Goal: Task Accomplishment & Management: Use online tool/utility

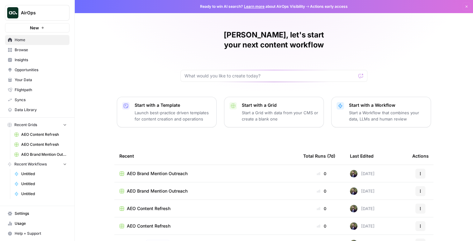
click at [30, 70] on span "Opportunities" at bounding box center [41, 70] width 52 height 6
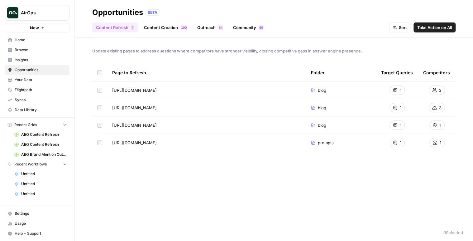
click at [430, 28] on span "Take Action on All" at bounding box center [434, 27] width 35 height 6
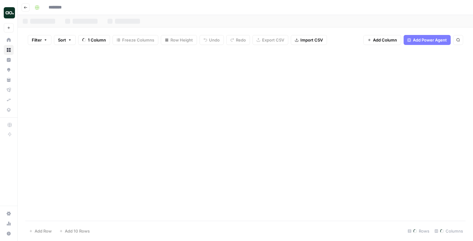
type input "**********"
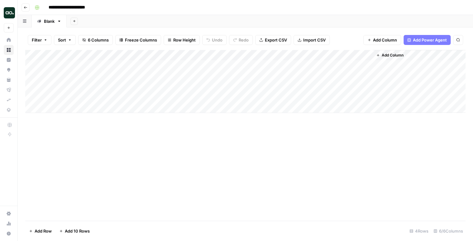
click at [25, 6] on icon "button" at bounding box center [26, 8] width 4 height 4
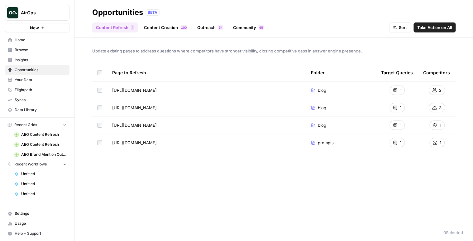
click at [434, 28] on span "Take Action on All" at bounding box center [434, 27] width 35 height 6
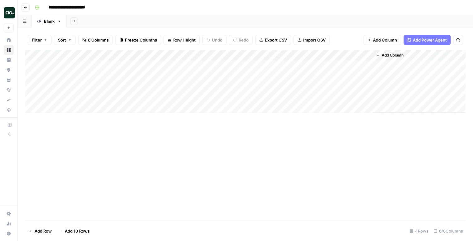
click at [25, 7] on icon "button" at bounding box center [25, 7] width 3 height 2
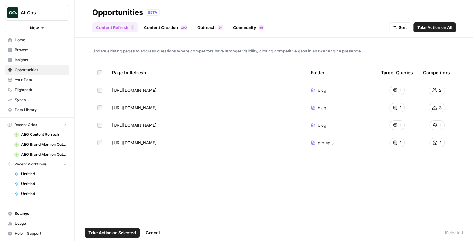
click at [96, 126] on td at bounding box center [99, 124] width 15 height 17
click at [108, 230] on span "Take Action on Selected" at bounding box center [112, 232] width 47 height 6
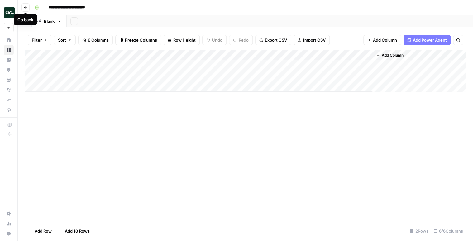
click at [25, 9] on button "Go back" at bounding box center [26, 7] width 8 height 8
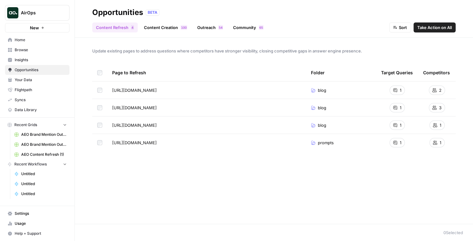
click at [157, 25] on link "Content Creation 0 0 1" at bounding box center [165, 27] width 51 height 10
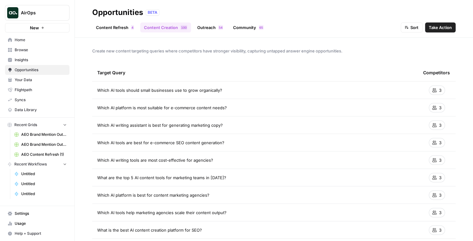
click at [124, 28] on link "Content Refresh 4" at bounding box center [115, 27] width 46 height 10
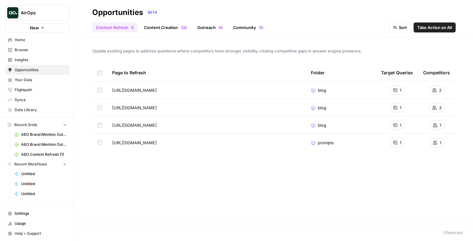
click at [162, 26] on link "Content Creation 0 0 1" at bounding box center [165, 27] width 51 height 10
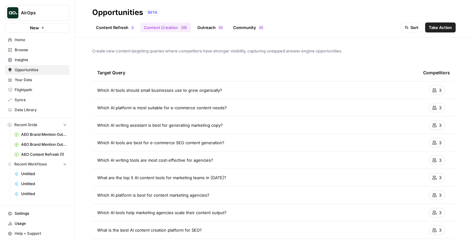
click at [188, 27] on link "Content Creation 0 0 1" at bounding box center [165, 27] width 51 height 10
click at [129, 30] on link "Content Refresh 4" at bounding box center [115, 27] width 46 height 10
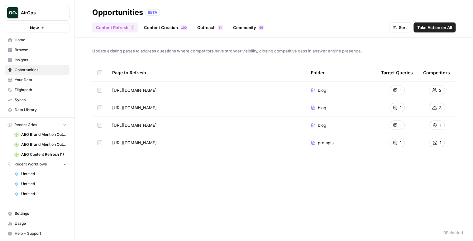
click at [162, 26] on link "Content Creation 0 0 1" at bounding box center [165, 27] width 51 height 10
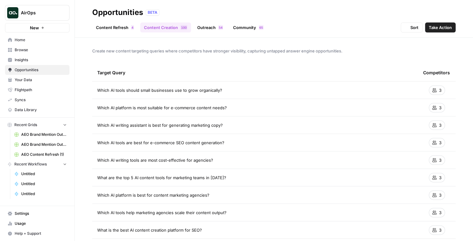
click at [212, 30] on link "Outreach 4 5" at bounding box center [210, 27] width 33 height 10
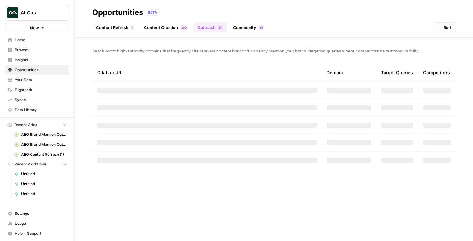
click at [252, 27] on link "Community 5 6" at bounding box center [248, 27] width 38 height 10
click at [157, 27] on link "Content Creation 0 0 1" at bounding box center [165, 27] width 51 height 10
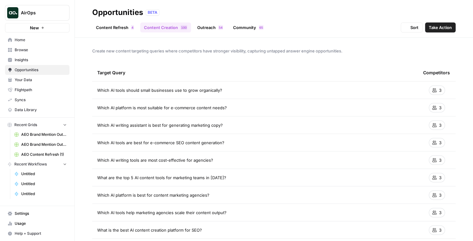
click at [112, 26] on link "Content Refresh 4" at bounding box center [115, 27] width 46 height 10
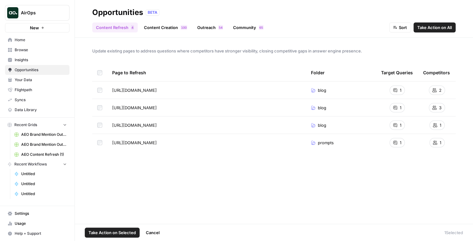
click at [99, 92] on td at bounding box center [99, 89] width 15 height 17
click at [154, 232] on span "Cancel" at bounding box center [153, 232] width 14 height 6
click at [101, 129] on td at bounding box center [99, 124] width 15 height 17
click at [154, 232] on span "Cancel" at bounding box center [153, 232] width 14 height 6
click at [166, 29] on link "Content Creation 0 0 1" at bounding box center [165, 27] width 51 height 10
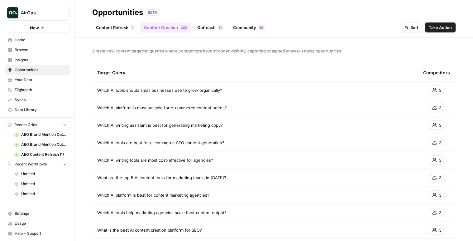
click at [212, 30] on link "Outreach 4 5" at bounding box center [210, 27] width 33 height 10
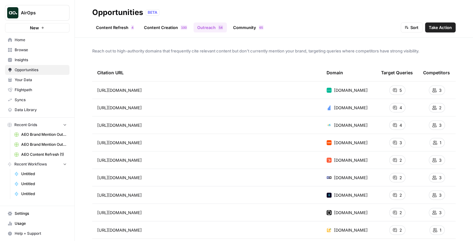
click at [241, 29] on link "Community 5 6" at bounding box center [248, 27] width 38 height 10
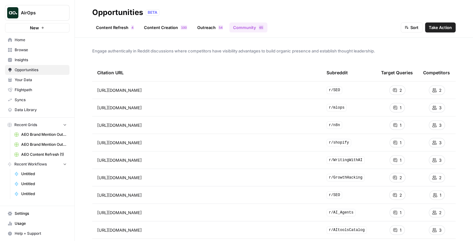
click at [203, 29] on link "Outreach 4 5" at bounding box center [210, 27] width 33 height 10
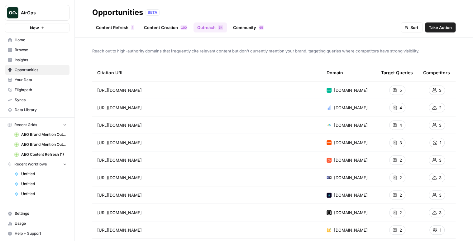
click at [166, 28] on link "Content Creation 0 0 1" at bounding box center [165, 27] width 51 height 10
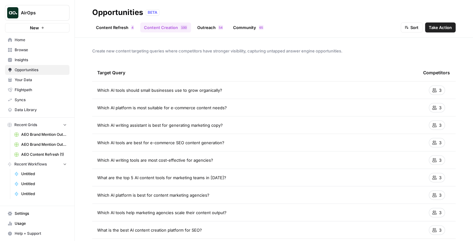
click at [140, 29] on link "Content Creation 0 0 1" at bounding box center [165, 27] width 51 height 10
click at [120, 27] on link "Content Refresh 4" at bounding box center [115, 27] width 46 height 10
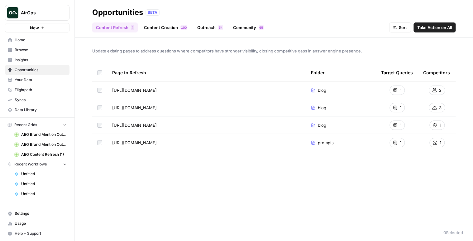
click at [432, 31] on button "Take Action on All" at bounding box center [435, 27] width 42 height 10
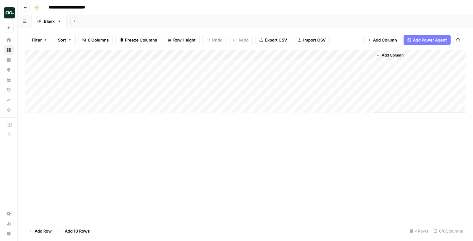
click at [28, 8] on button "Go back" at bounding box center [26, 7] width 8 height 8
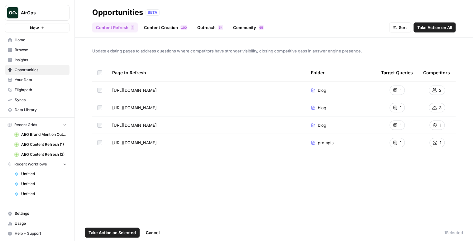
click at [121, 233] on span "Take Action on Selected" at bounding box center [112, 232] width 47 height 6
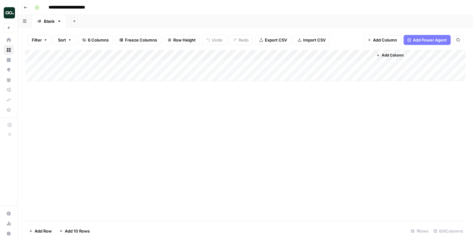
click at [24, 6] on icon "button" at bounding box center [26, 8] width 4 height 4
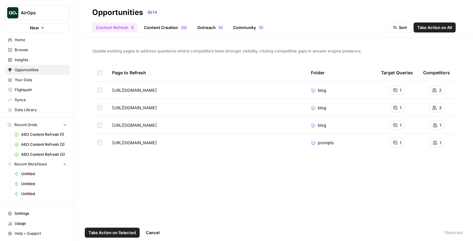
click at [102, 125] on td at bounding box center [99, 124] width 15 height 17
click at [131, 231] on span "Take Action on Selected" at bounding box center [112, 232] width 47 height 6
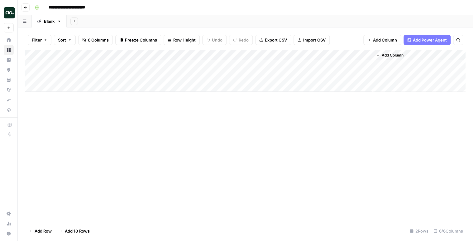
click at [23, 9] on button "Go back" at bounding box center [26, 7] width 8 height 8
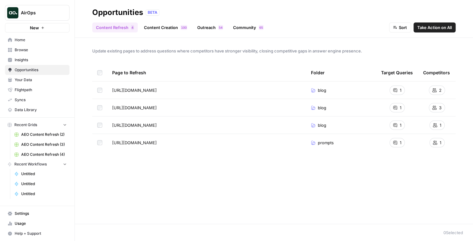
click at [163, 30] on link "Content Creation 0 0 1" at bounding box center [165, 27] width 51 height 10
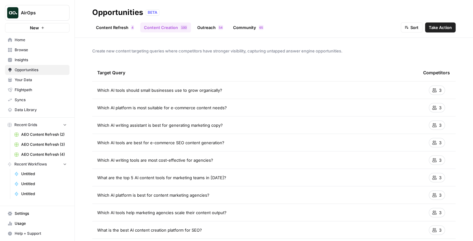
click at [205, 27] on link "Outreach 4 5" at bounding box center [210, 27] width 33 height 10
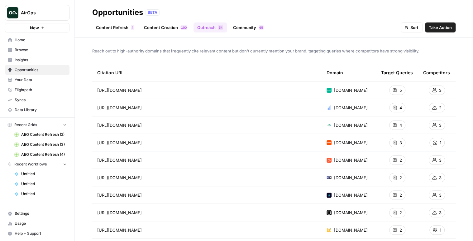
click at [241, 23] on link "Community 5 6" at bounding box center [248, 27] width 38 height 10
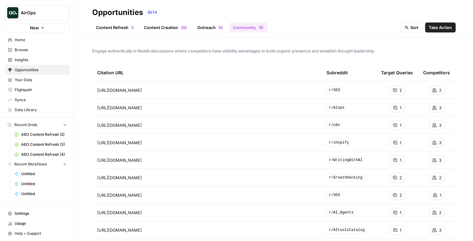
click at [209, 28] on link "Outreach 4 5" at bounding box center [210, 27] width 33 height 10
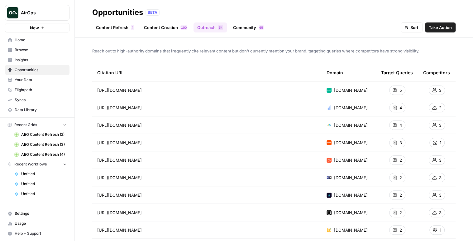
click at [252, 29] on link "Community 5 6" at bounding box center [248, 27] width 38 height 10
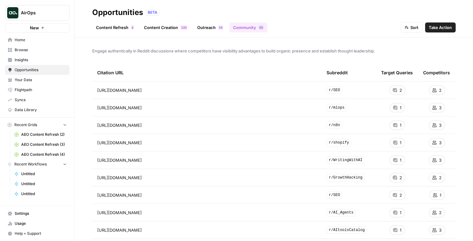
click at [214, 28] on link "Outreach 4 5" at bounding box center [210, 27] width 33 height 10
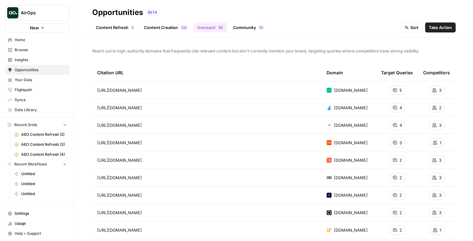
click at [178, 25] on link "Content Creation 0 0 1" at bounding box center [165, 27] width 51 height 10
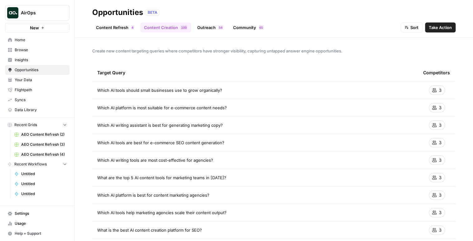
click at [115, 27] on link "Content Refresh 4" at bounding box center [115, 27] width 46 height 10
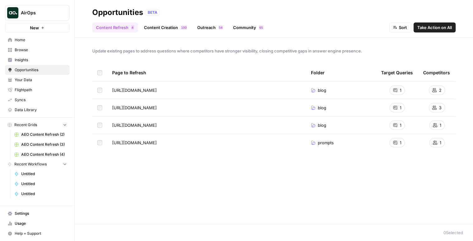
click at [152, 29] on link "Content Creation 0 0 1" at bounding box center [165, 27] width 51 height 10
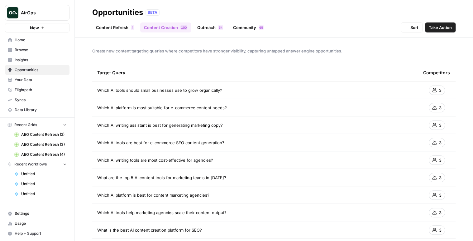
click at [197, 25] on link "Outreach 4 5" at bounding box center [210, 27] width 33 height 10
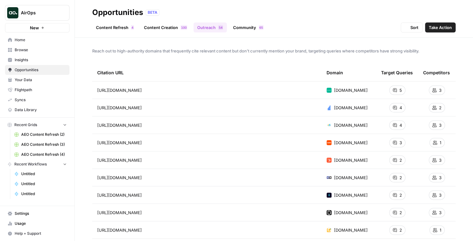
click at [162, 28] on link "Content Creation 0 0 1" at bounding box center [165, 27] width 51 height 10
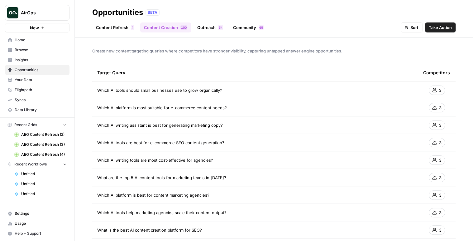
click at [113, 24] on link "Content Refresh 4" at bounding box center [115, 27] width 46 height 10
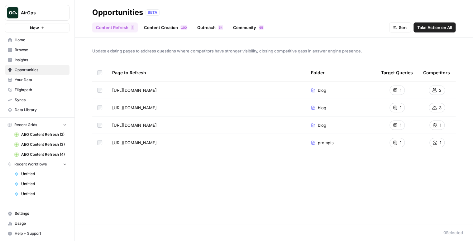
click at [34, 51] on span "Browse" at bounding box center [41, 50] width 52 height 6
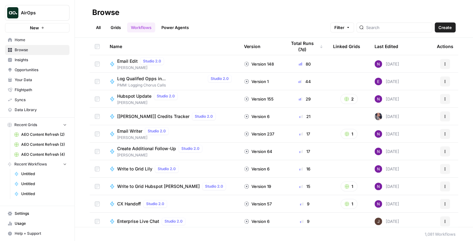
click at [128, 60] on span "Email Edit" at bounding box center [127, 61] width 21 height 6
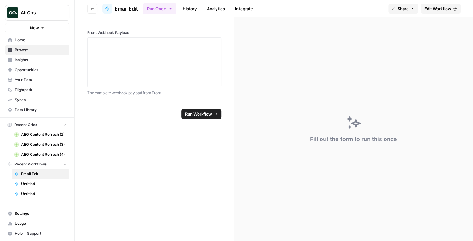
click at [92, 10] on icon "button" at bounding box center [92, 9] width 4 height 4
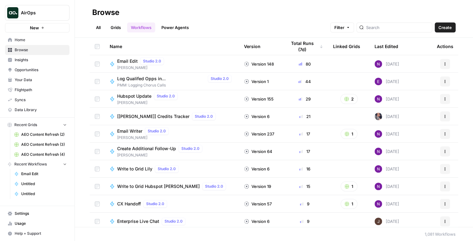
click at [40, 71] on span "Opportunities" at bounding box center [41, 70] width 52 height 6
